Goal: Task Accomplishment & Management: Manage account settings

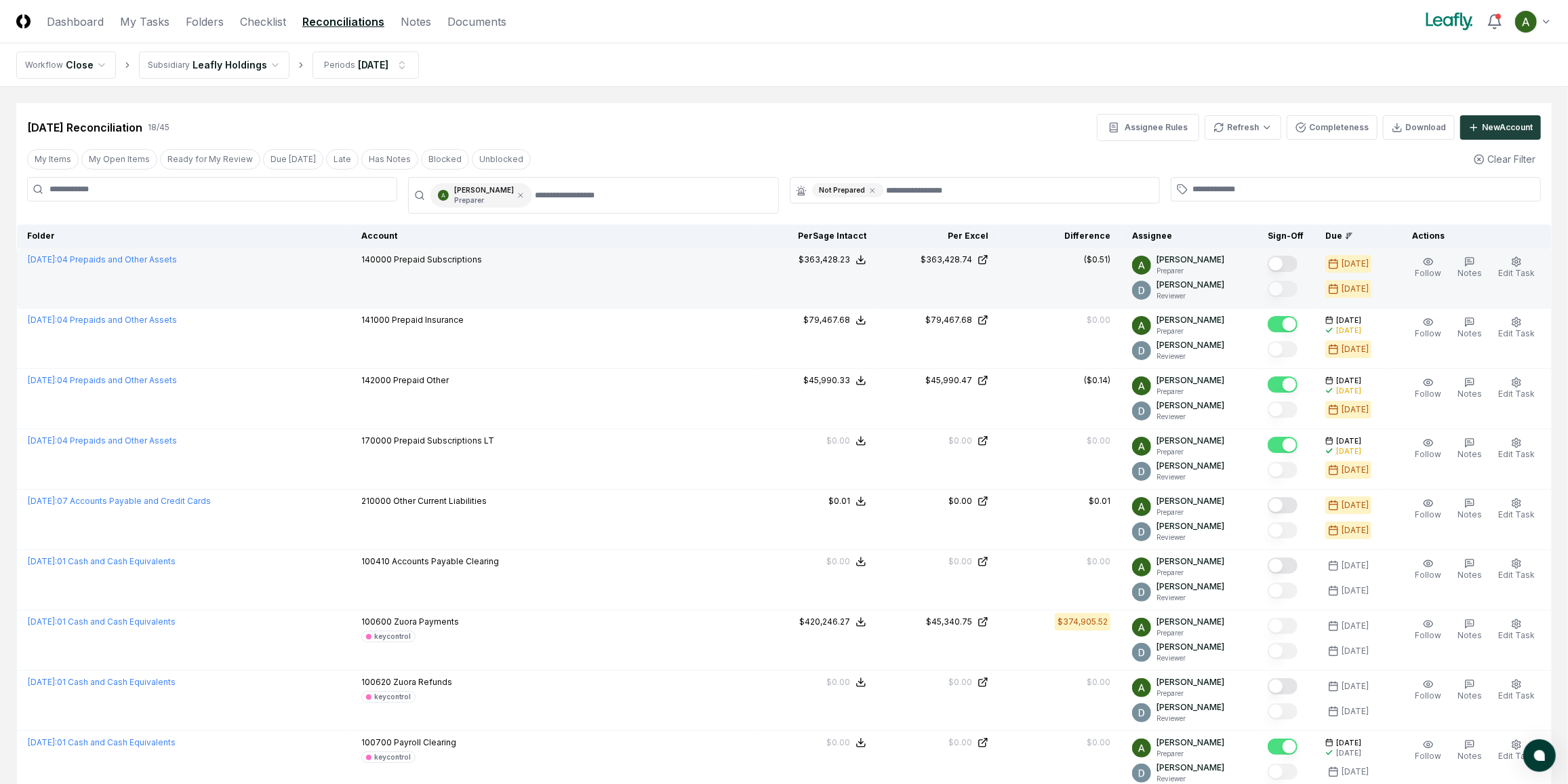
click at [1297, 261] on button "Mark complete" at bounding box center [1282, 264] width 30 height 16
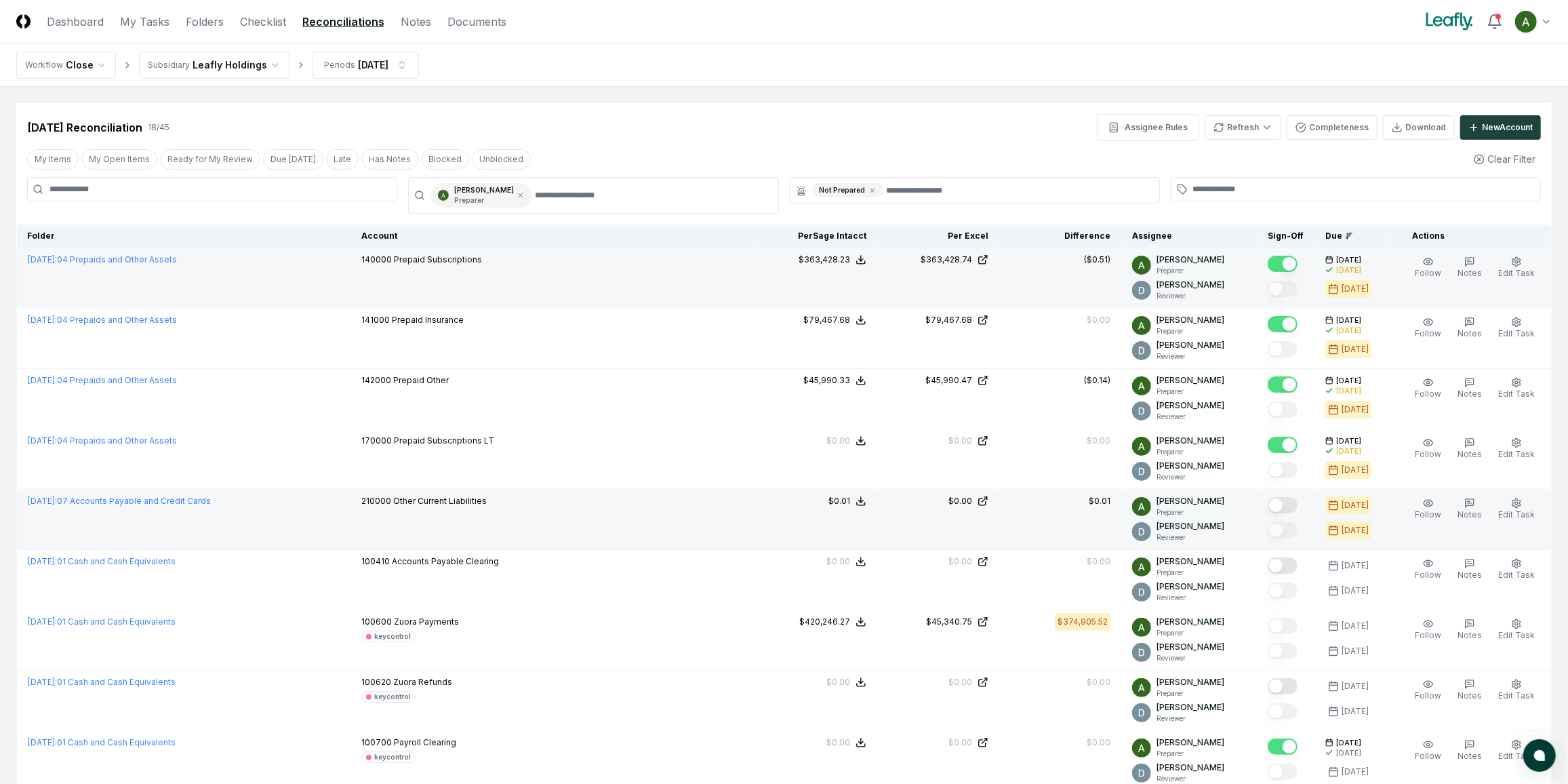
click at [1296, 501] on button "Mark complete" at bounding box center [1282, 505] width 30 height 16
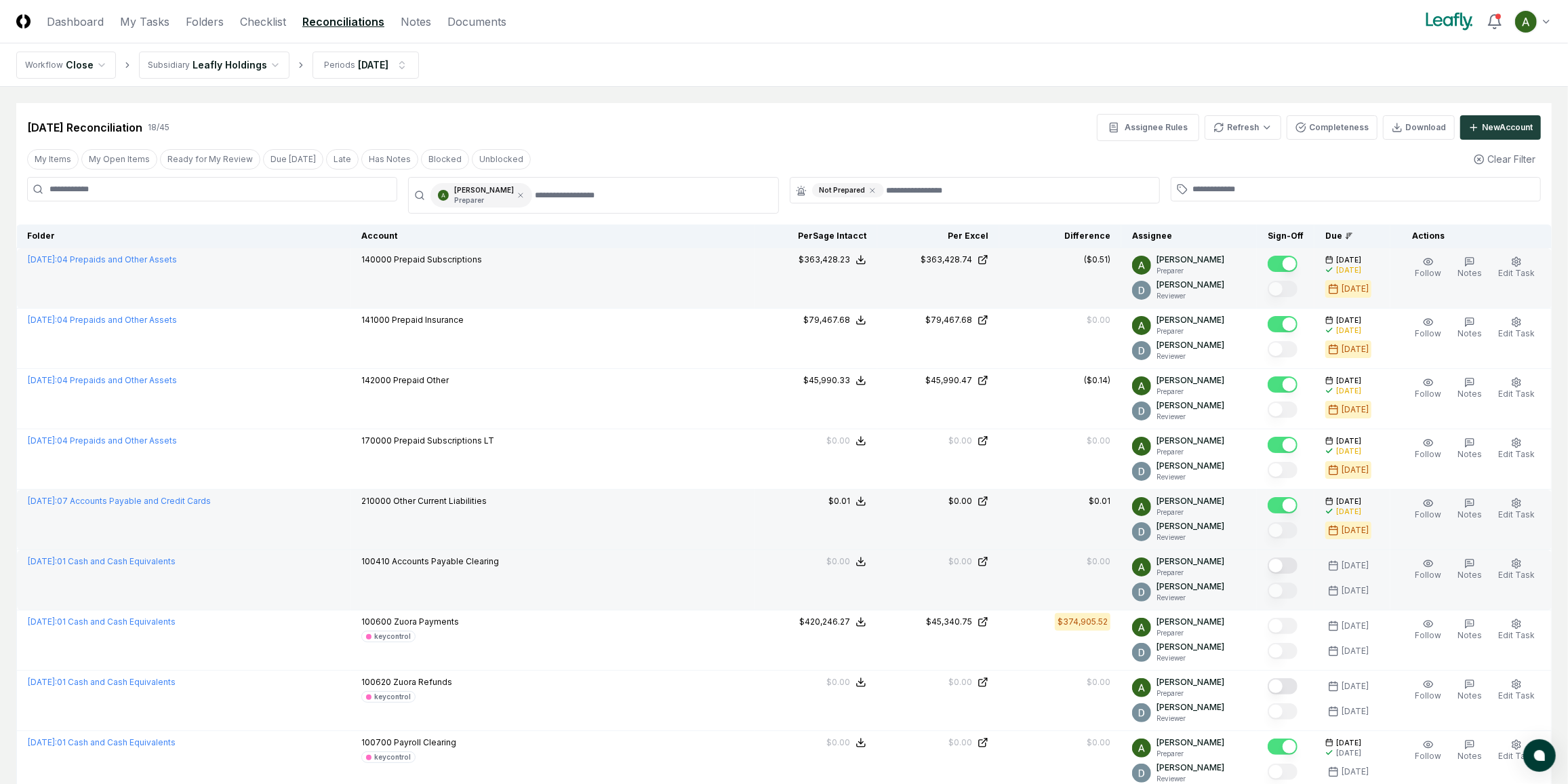
click at [1290, 562] on button "Mark complete" at bounding box center [1282, 565] width 30 height 16
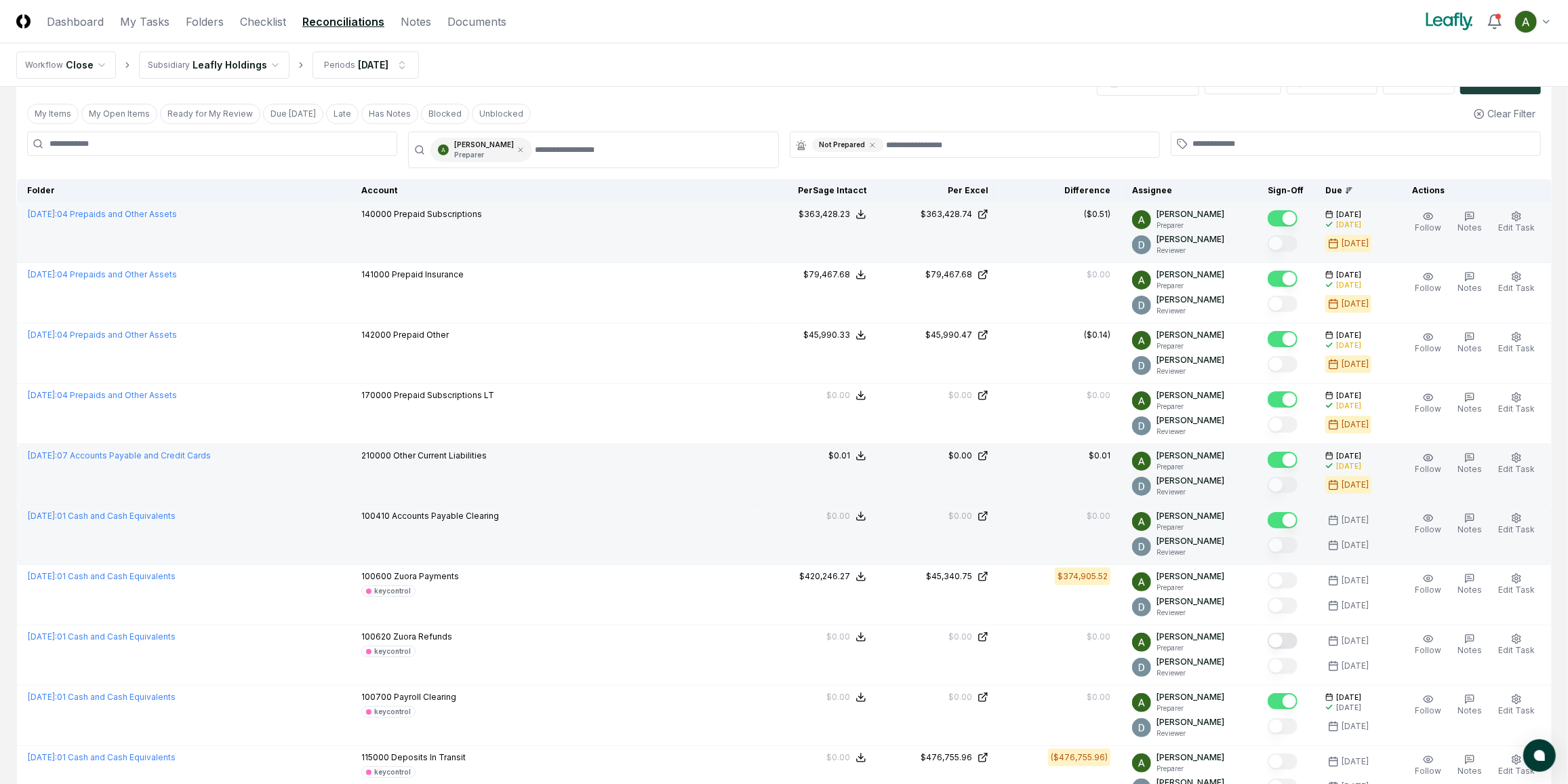
scroll to position [61, 0]
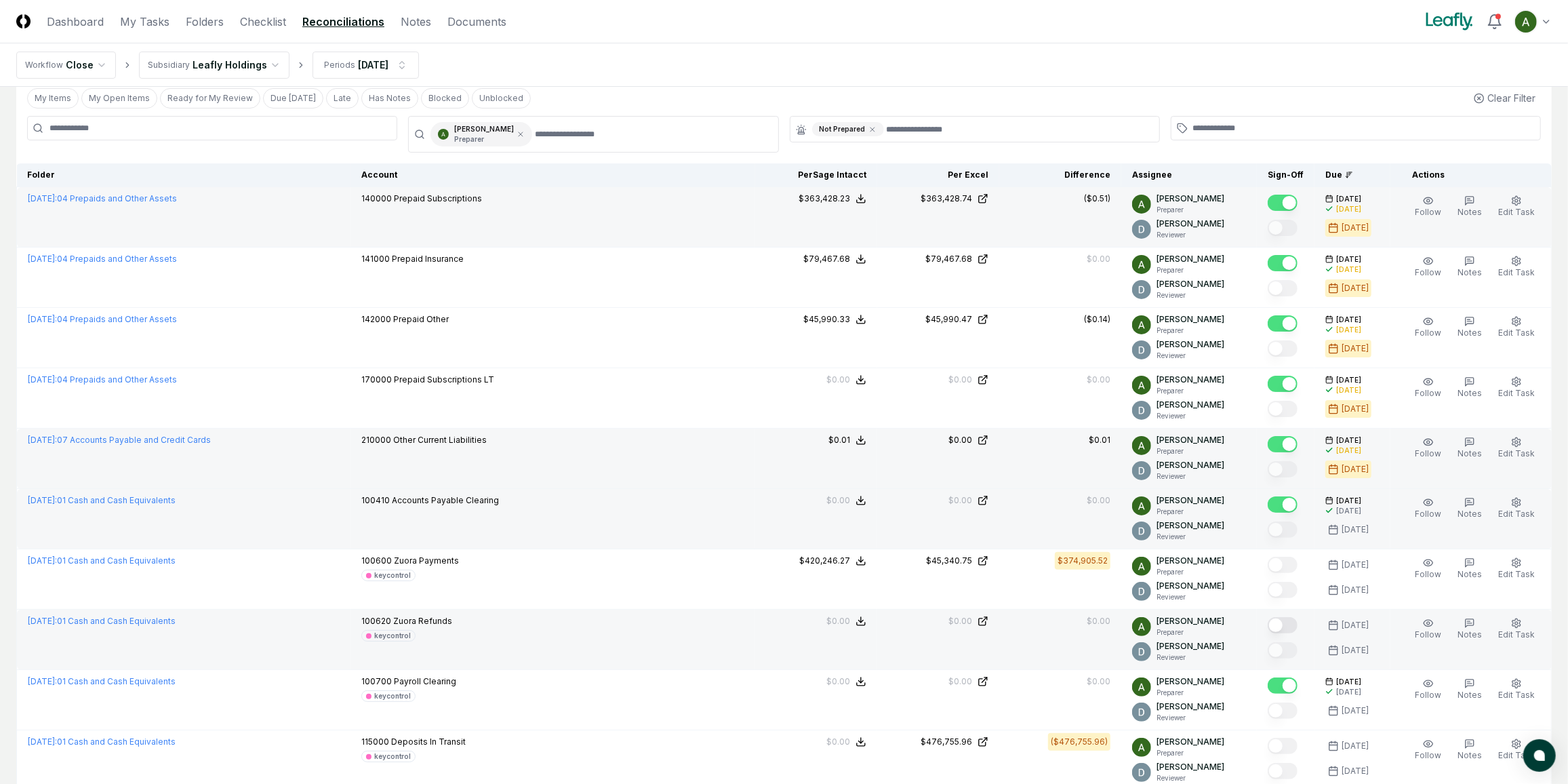
click at [1298, 620] on button "Mark complete" at bounding box center [1282, 625] width 30 height 16
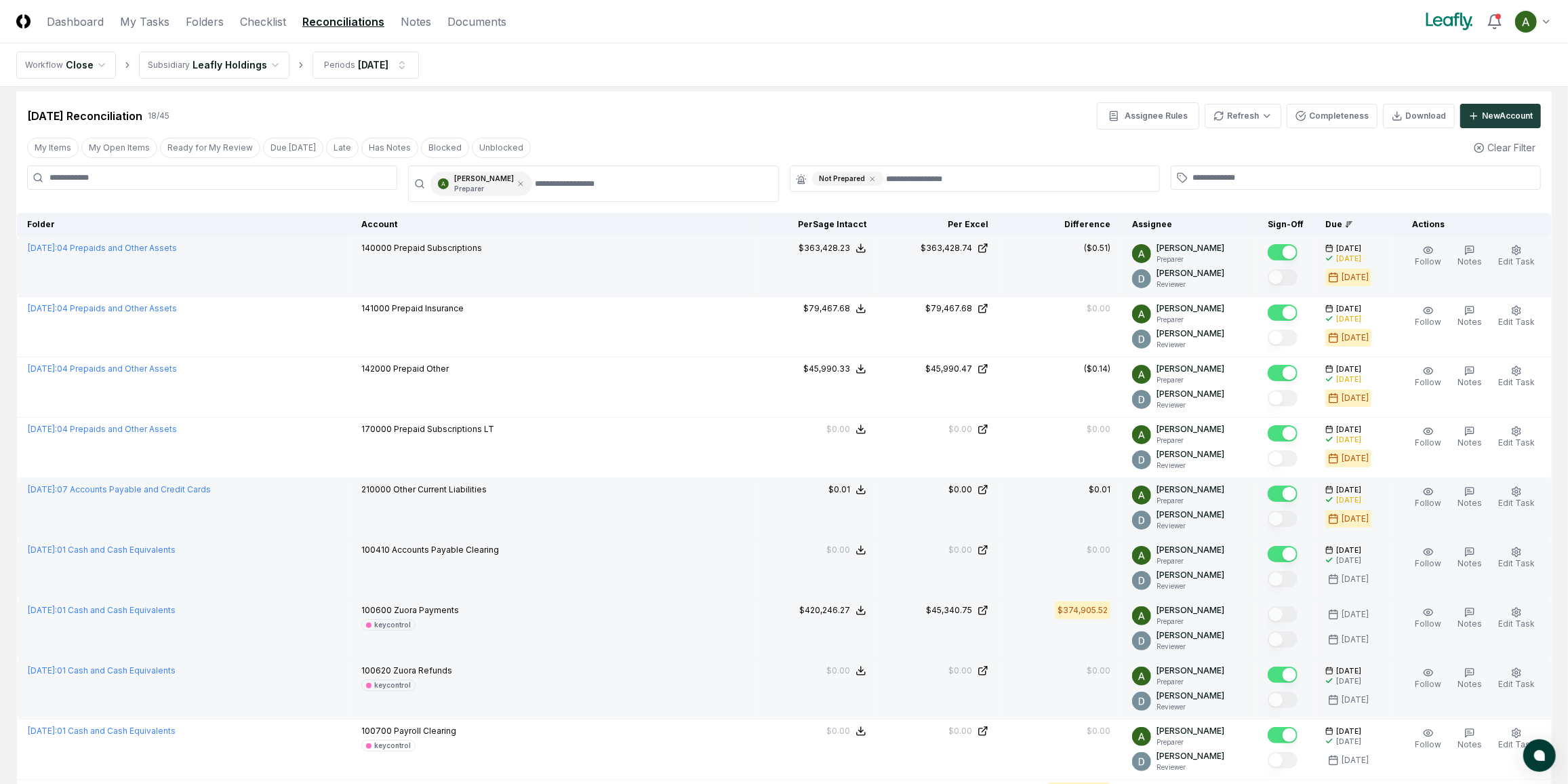
scroll to position [0, 0]
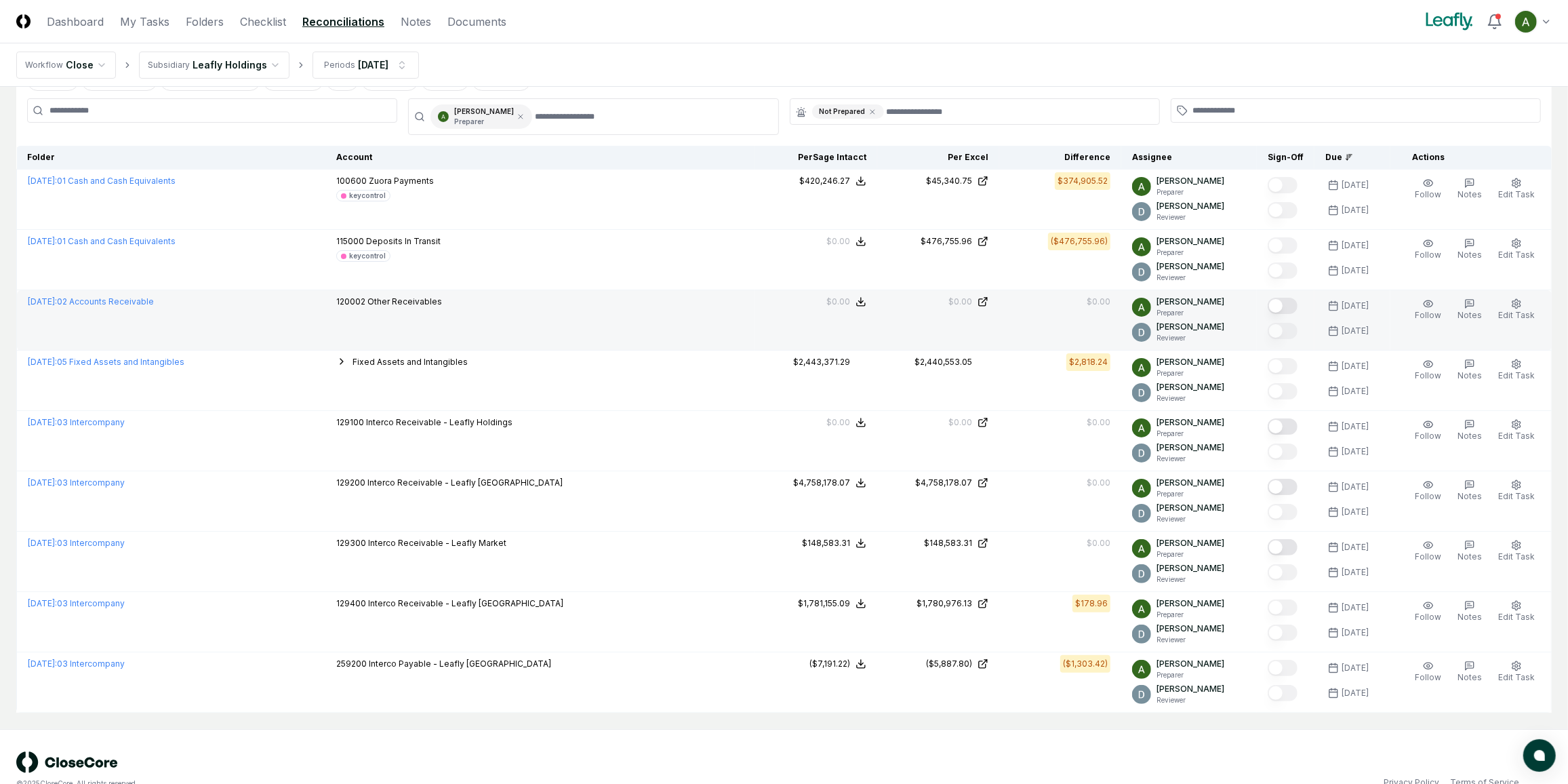
scroll to position [101, 0]
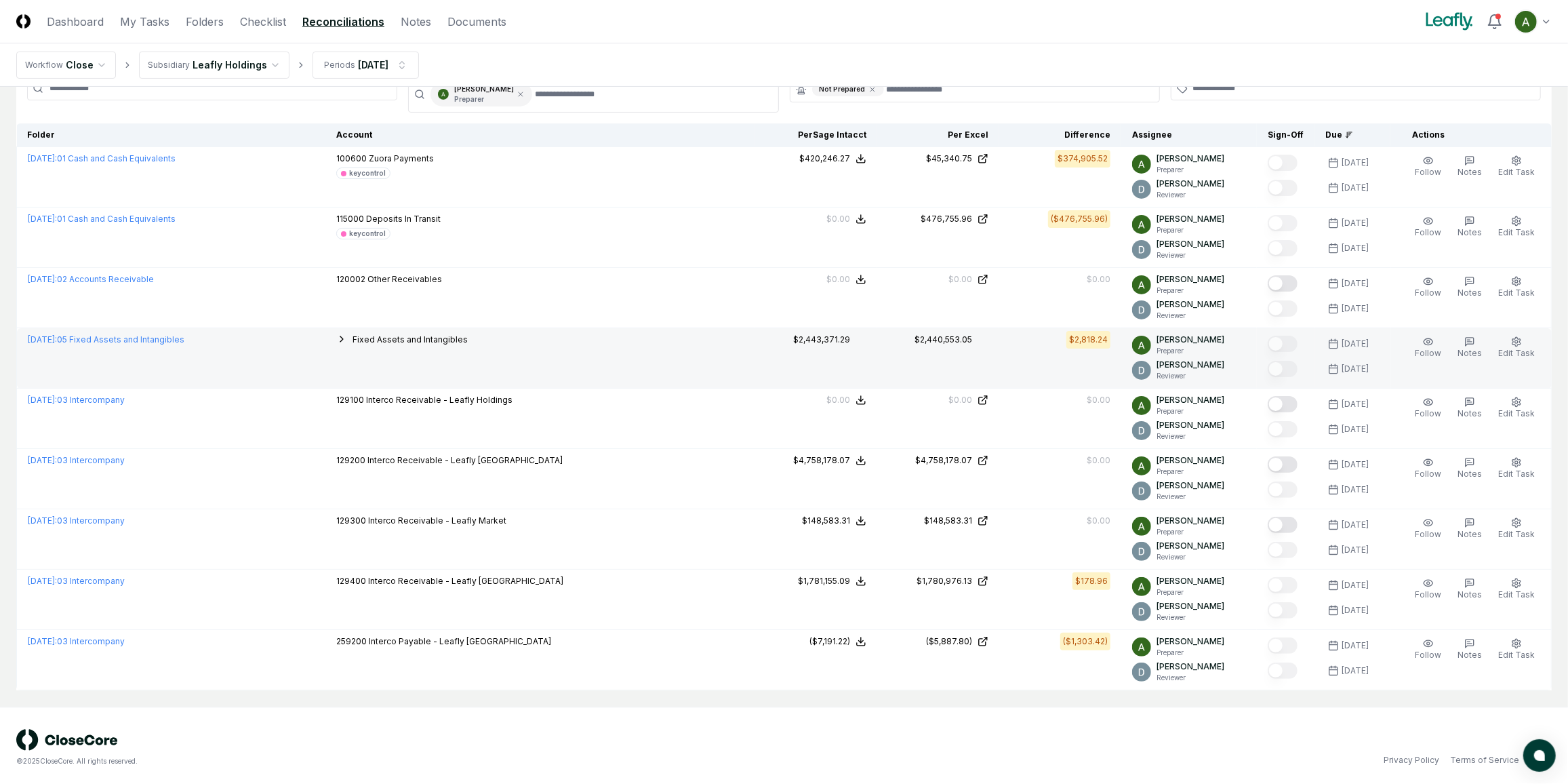
click at [467, 342] on button "Fixed Assets and Intangibles" at bounding box center [410, 339] width 115 height 12
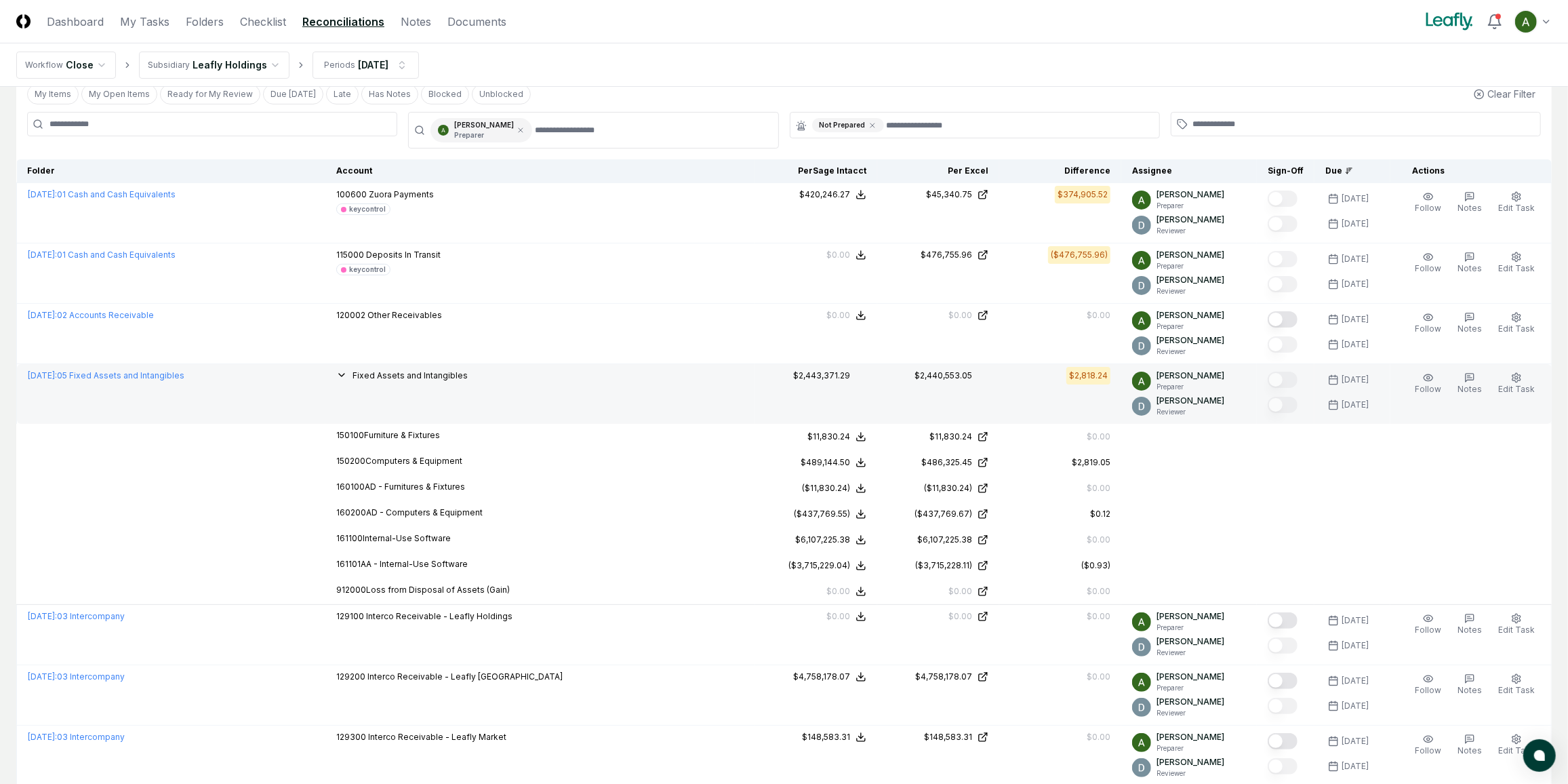
scroll to position [122, 0]
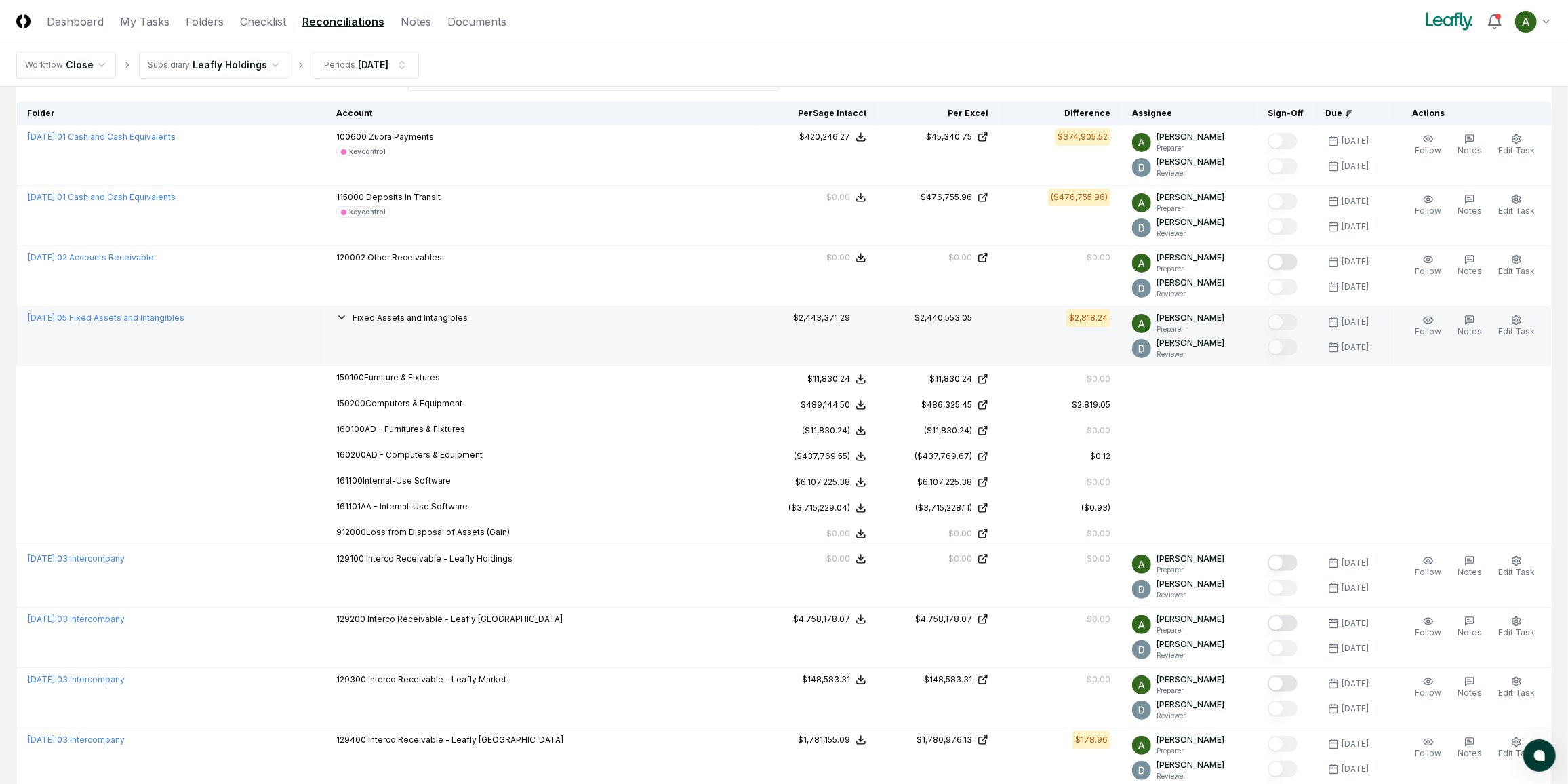
click at [344, 316] on icon "button" at bounding box center [342, 317] width 6 height 2
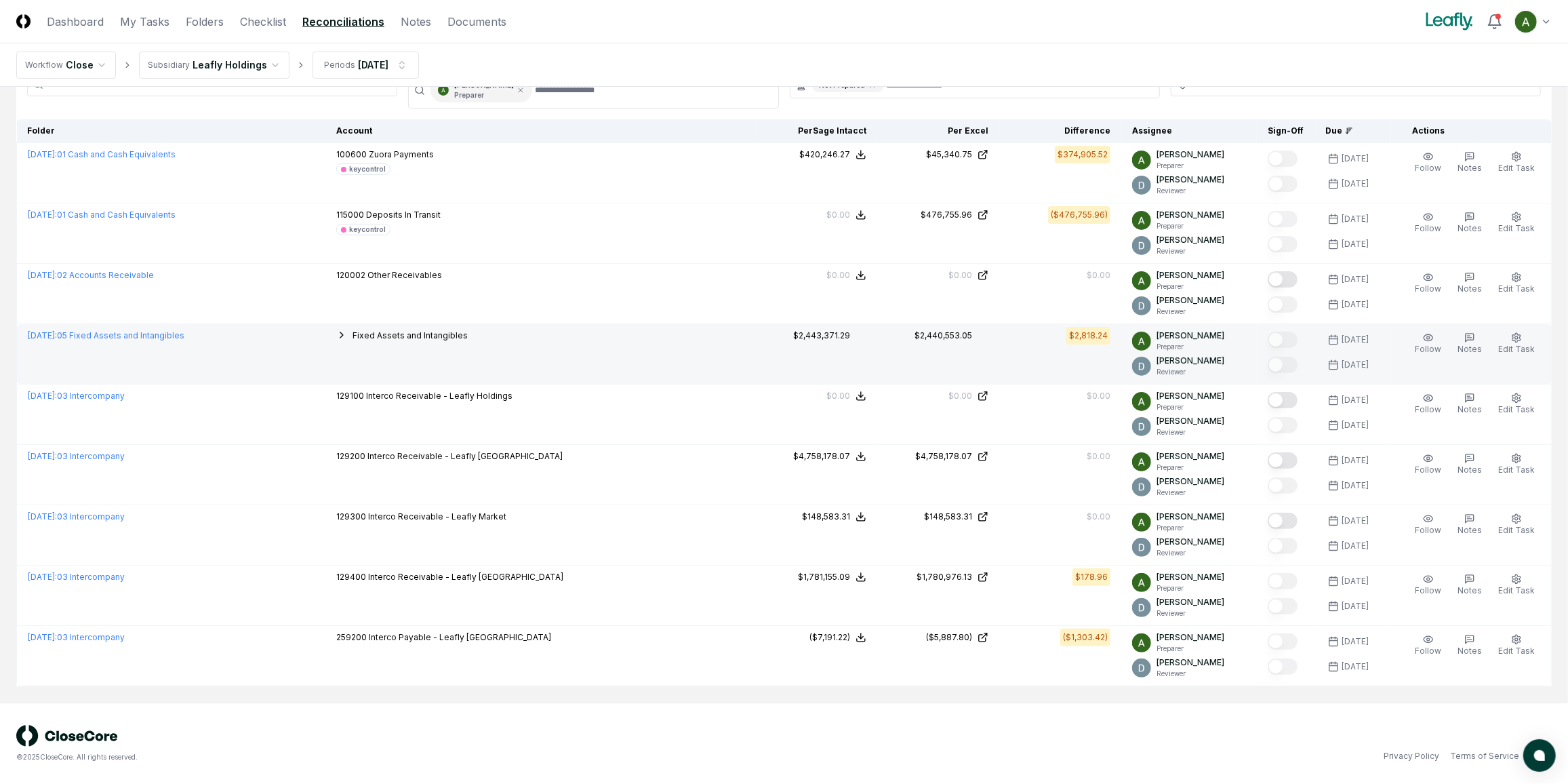
scroll to position [101, 0]
